Goal: Task Accomplishment & Management: Manage account settings

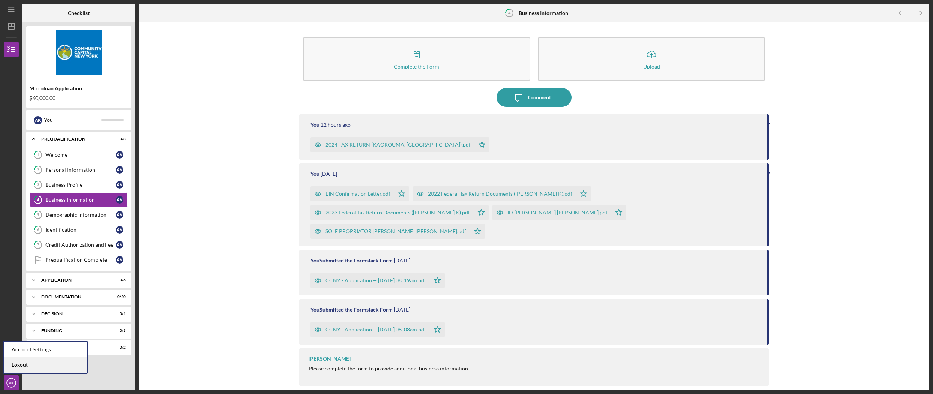
click at [20, 365] on link "Logout" at bounding box center [45, 365] width 83 height 15
